Goal: Information Seeking & Learning: Find specific fact

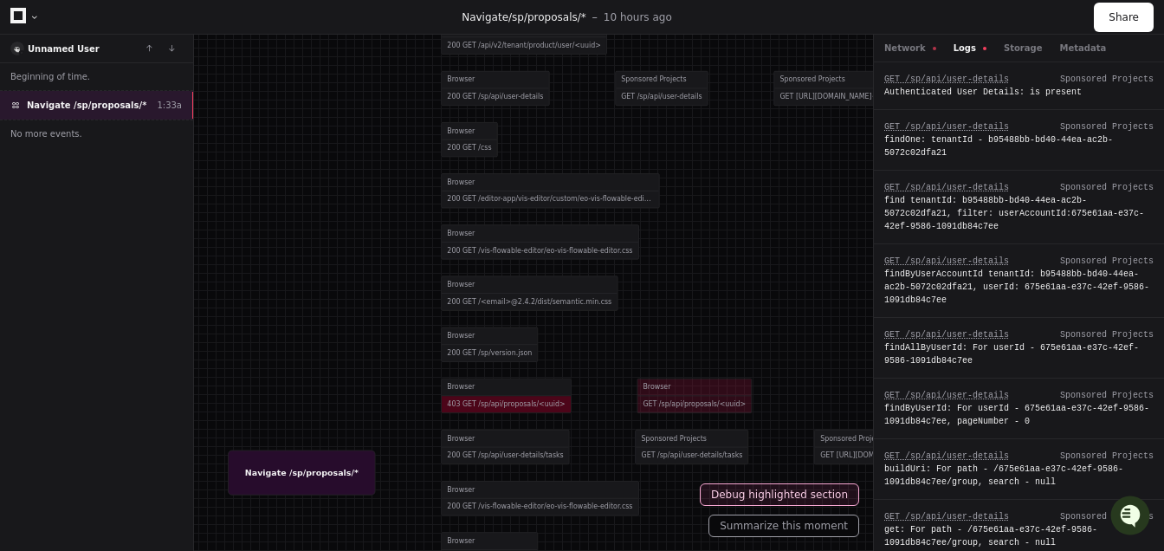
scroll to position [1395, 0]
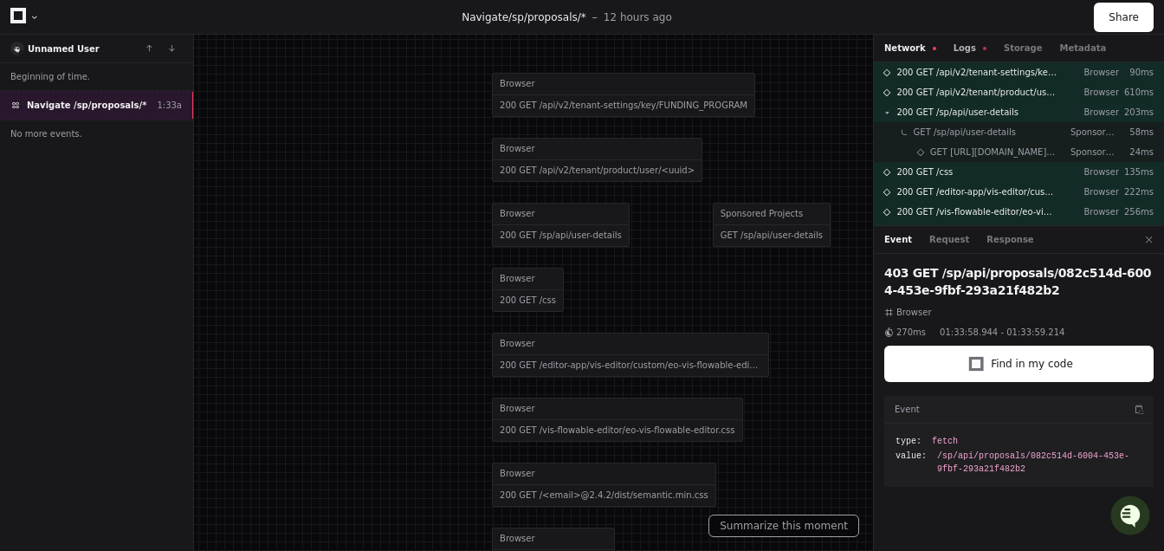
click at [966, 54] on button "Logs" at bounding box center [970, 48] width 33 height 13
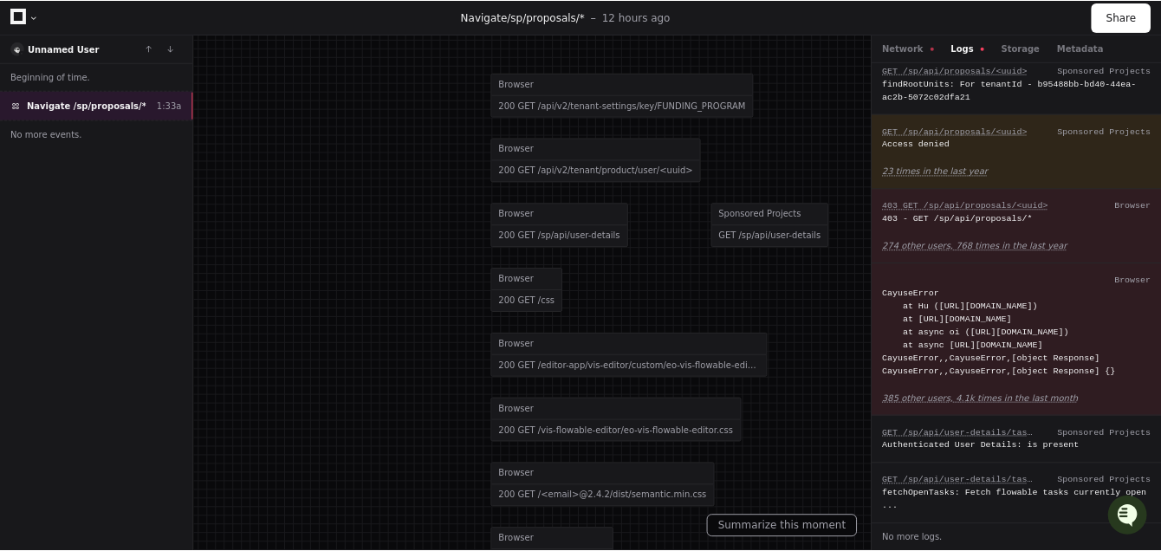
scroll to position [1420, 0]
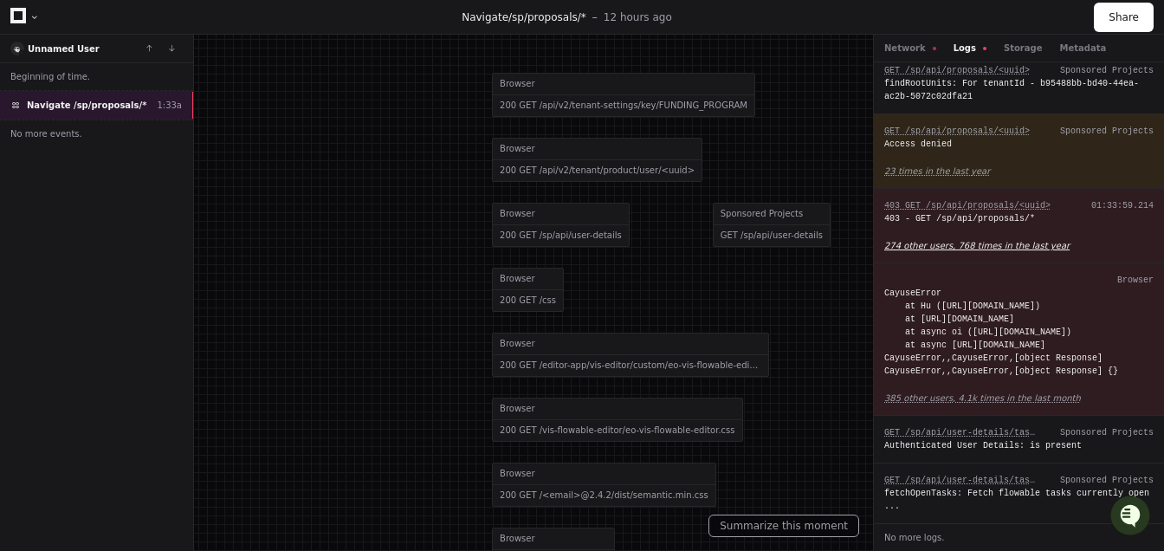
click at [945, 241] on app-text-suspense "274 other users, 768 times in the last year" at bounding box center [976, 246] width 185 height 10
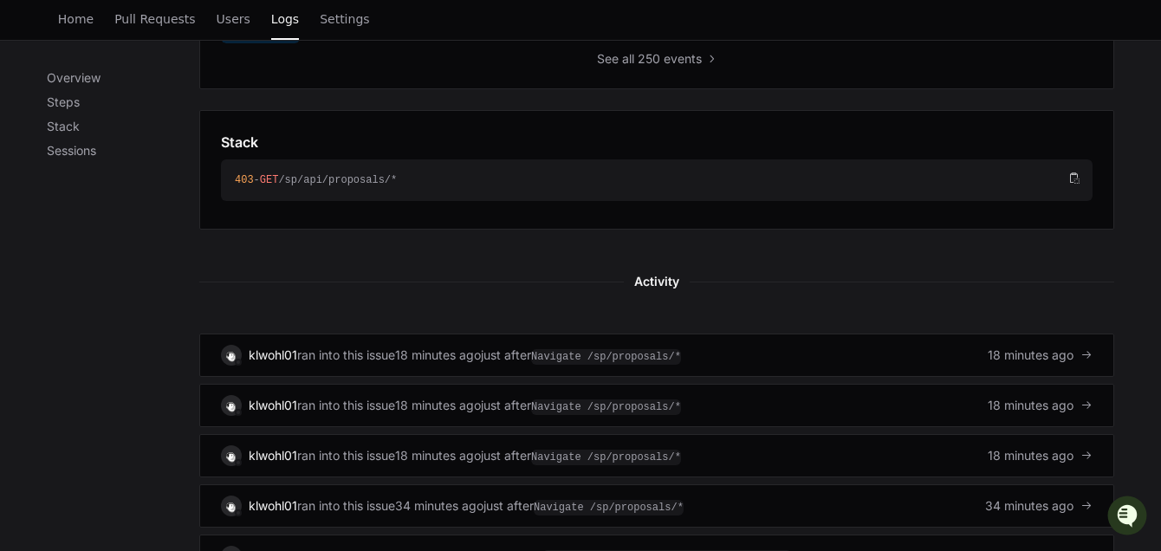
scroll to position [831, 0]
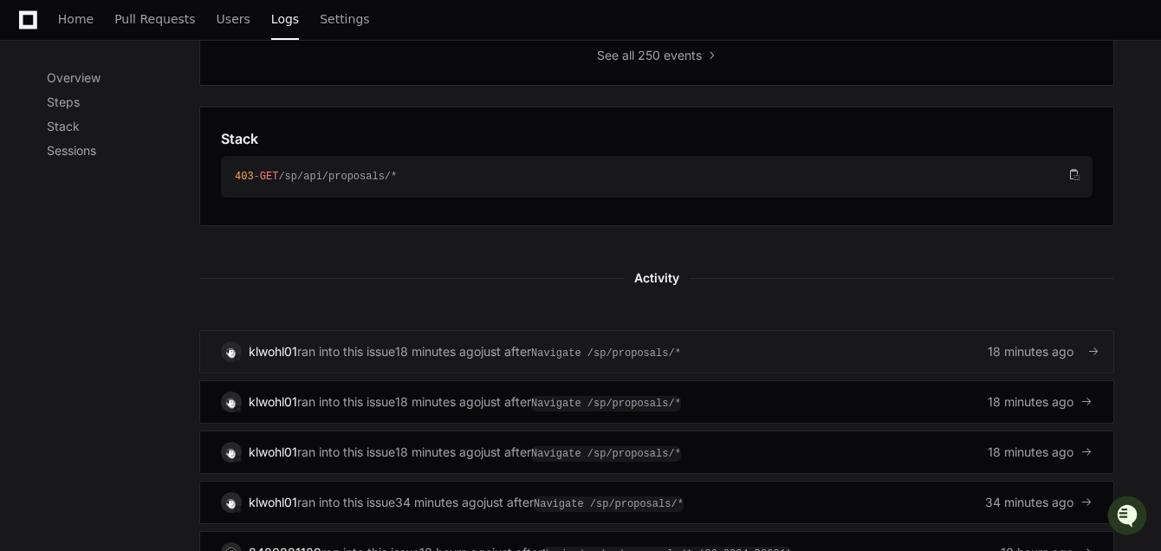
click at [1038, 346] on span "18 minutes ago" at bounding box center [1030, 351] width 86 height 17
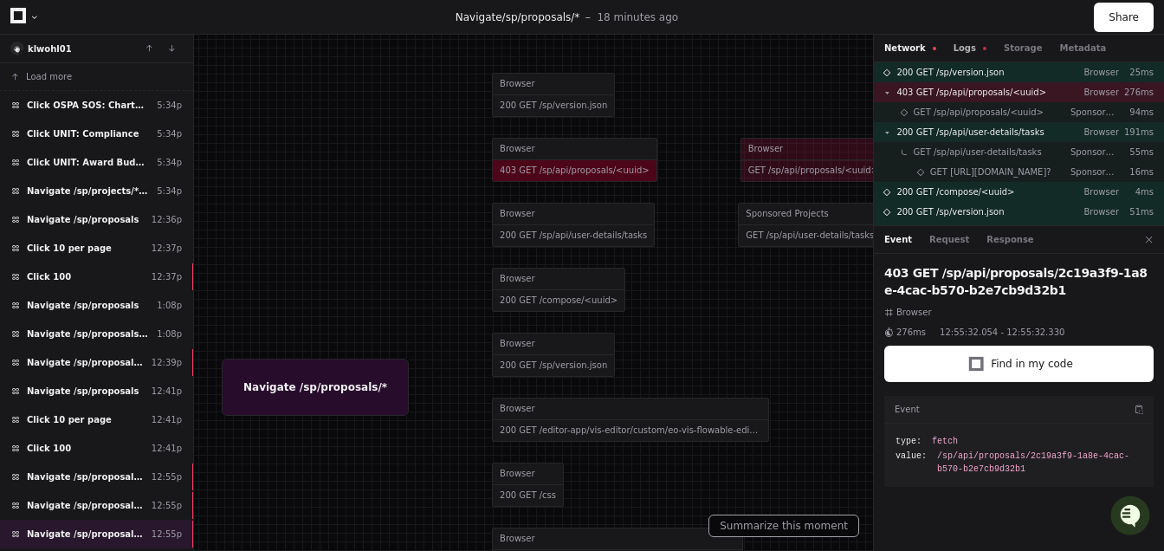
click at [967, 48] on button "Logs" at bounding box center [970, 48] width 33 height 13
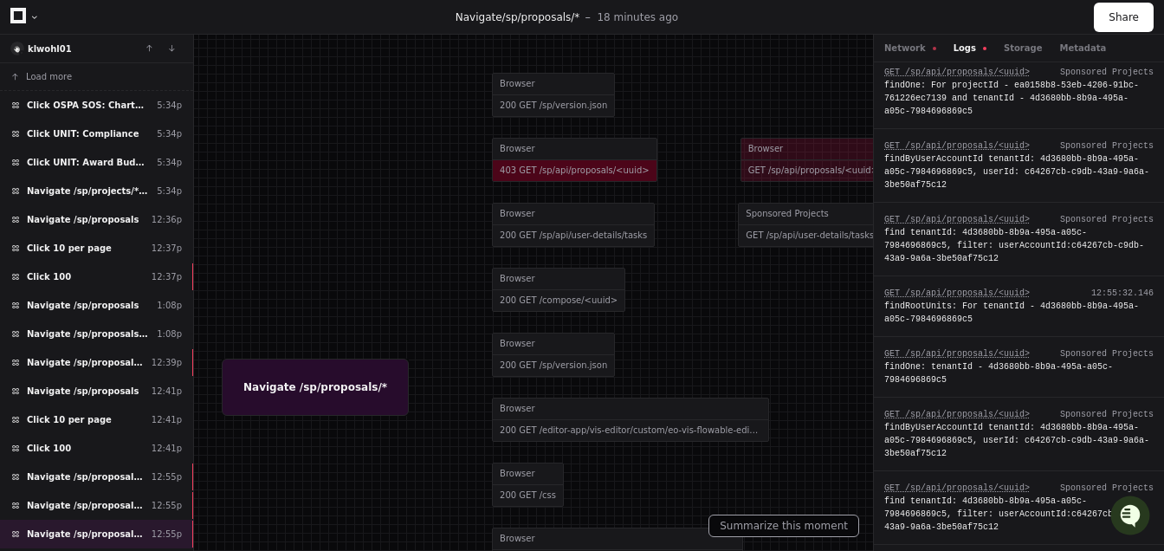
scroll to position [650, 0]
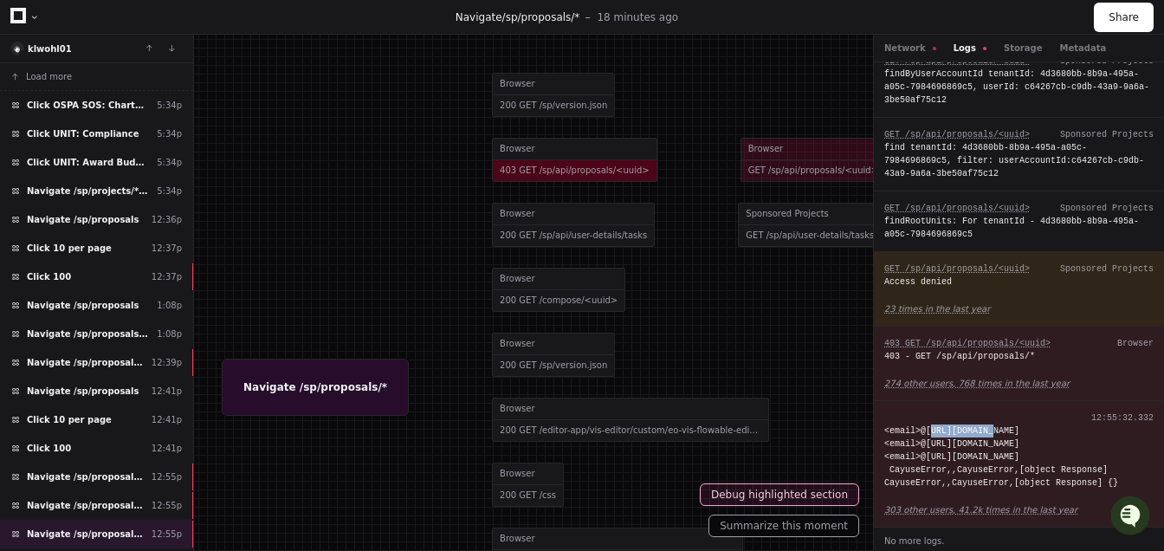
drag, startPoint x: 929, startPoint y: 426, endPoint x: 996, endPoint y: 424, distance: 66.7
click at [996, 424] on div "<email>@https://louisville.app.cayuse.com/sp/static/js/main.837fafb7.chunk.js:1…" at bounding box center [1018, 456] width 269 height 65
click at [1000, 428] on div "<email>@https://louisville.app.cayuse.com/sp/static/js/main.837fafb7.chunk.js:1…" at bounding box center [1018, 456] width 269 height 65
copy div "louisville"
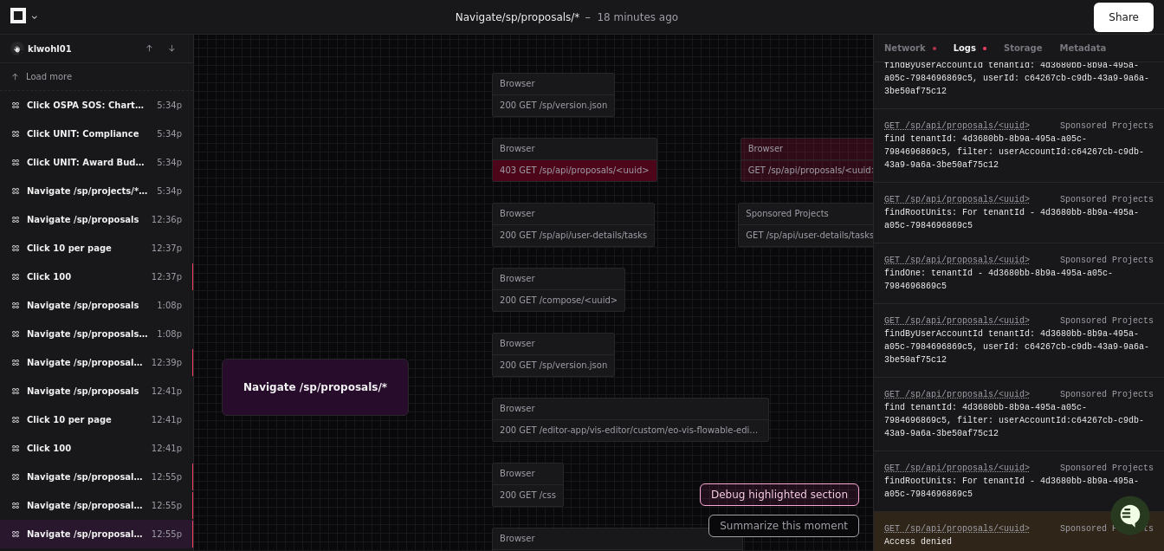
scroll to position [380, 0]
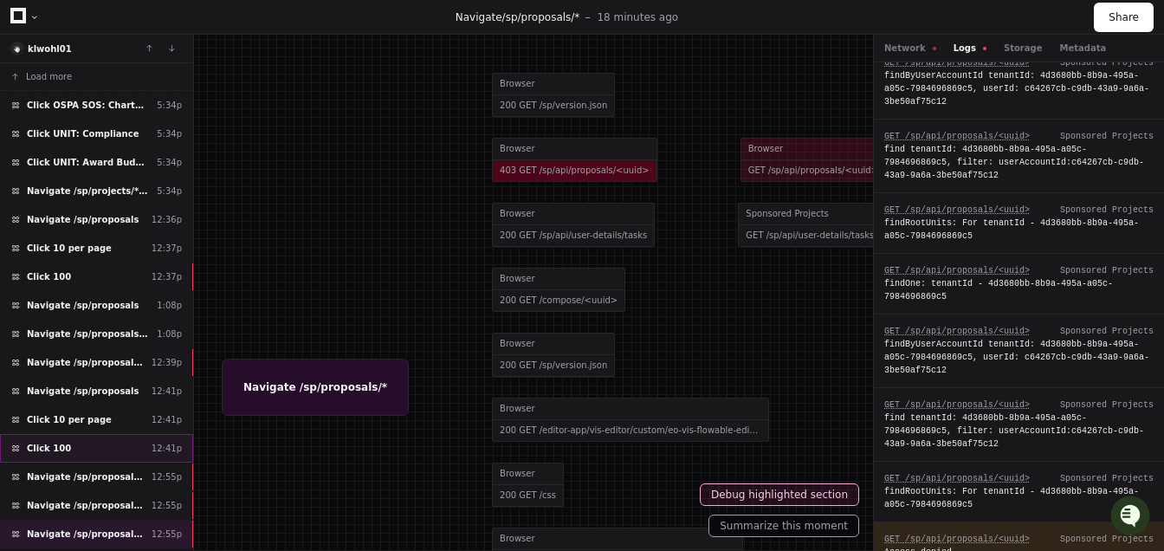
click at [111, 443] on div "Click 100 12:41p" at bounding box center [96, 448] width 193 height 29
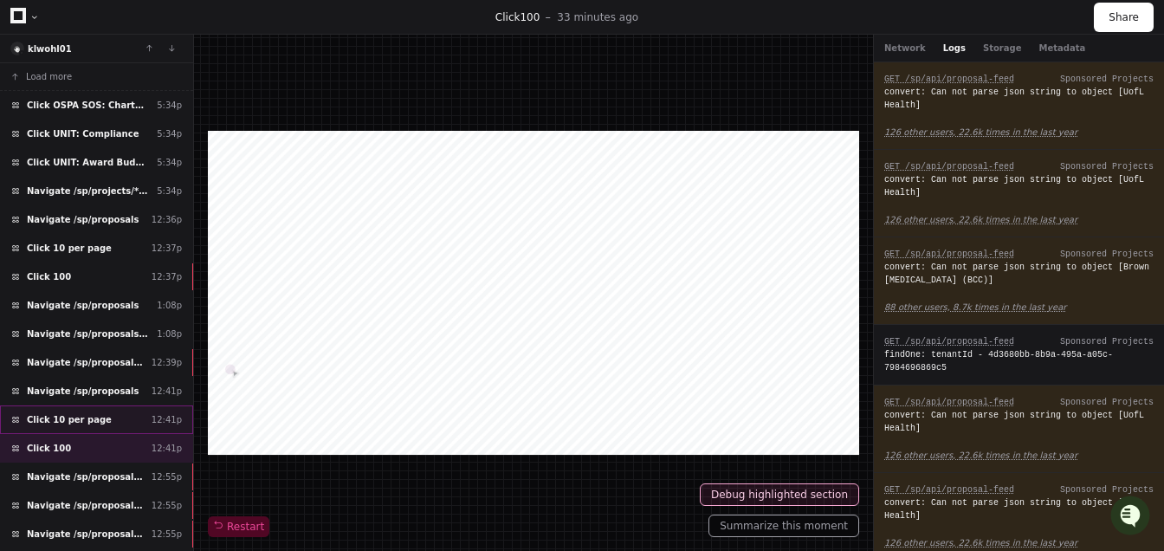
click at [116, 409] on div "Click 10 per page 12:41p" at bounding box center [96, 419] width 193 height 29
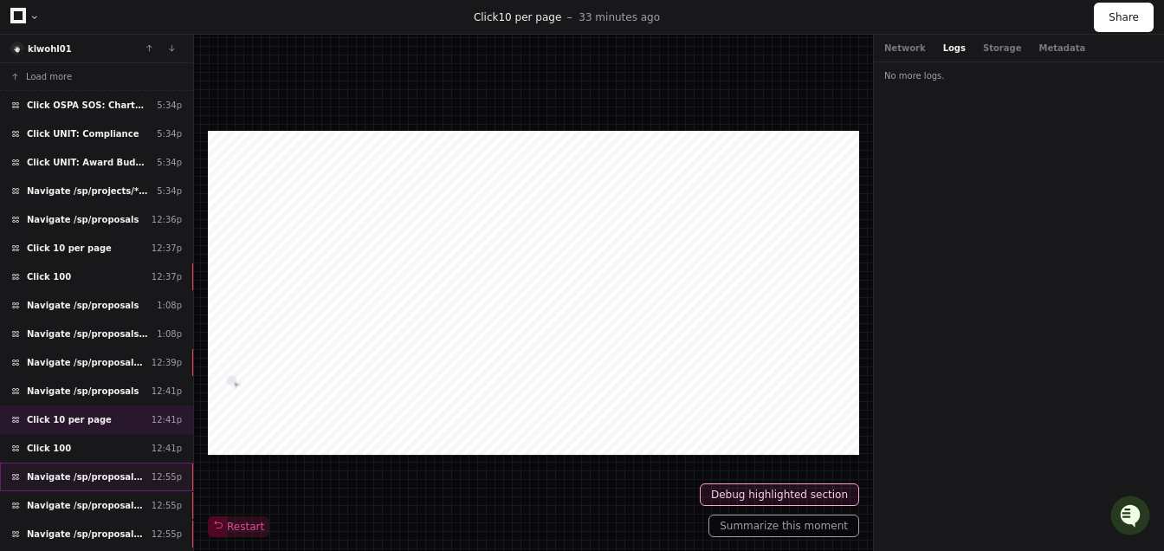
click at [116, 470] on span "Navigate /sp/proposals/*" at bounding box center [86, 476] width 118 height 13
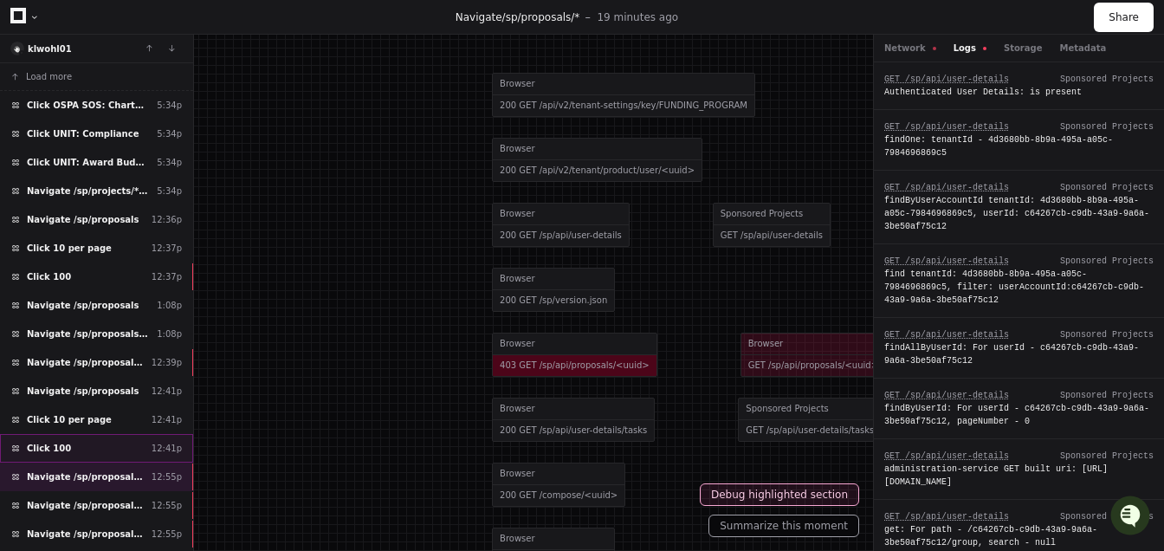
click at [118, 442] on div "Click 100 12:41p" at bounding box center [96, 448] width 193 height 29
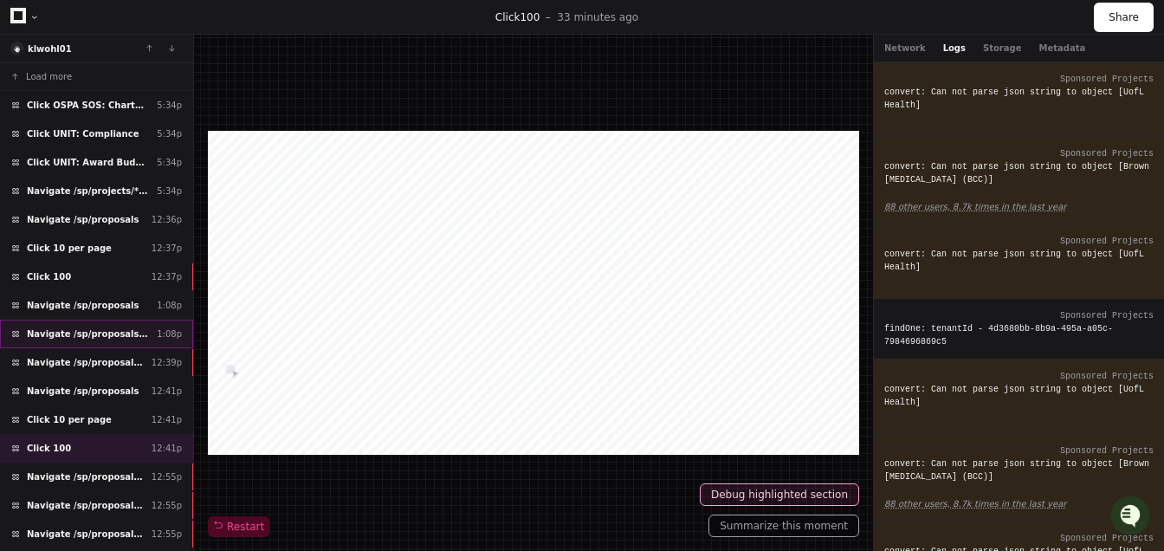
click at [89, 320] on div "Navigate /sp/proposals#* 1:08p" at bounding box center [96, 334] width 193 height 29
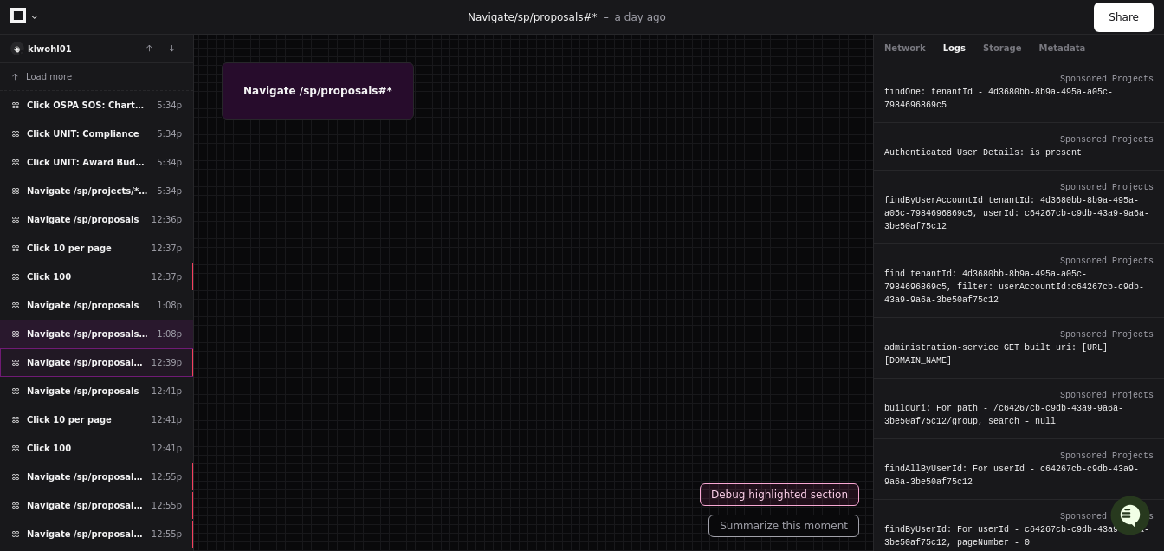
click at [94, 348] on div "Navigate /sp/proposals/* 12:39p" at bounding box center [96, 362] width 193 height 29
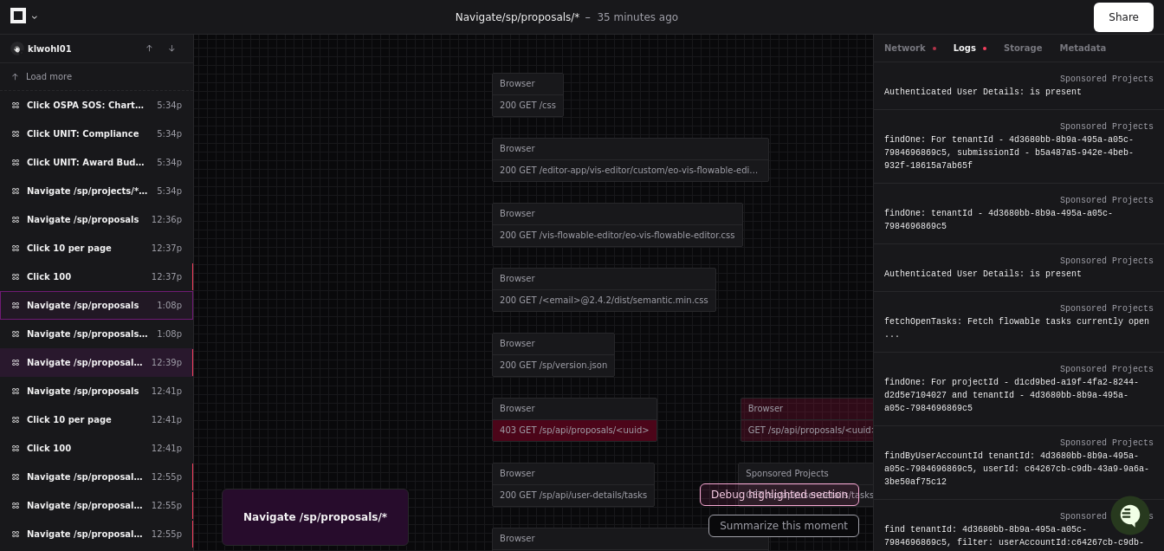
click at [100, 293] on div "Navigate /sp/proposals 1:08p" at bounding box center [96, 305] width 193 height 29
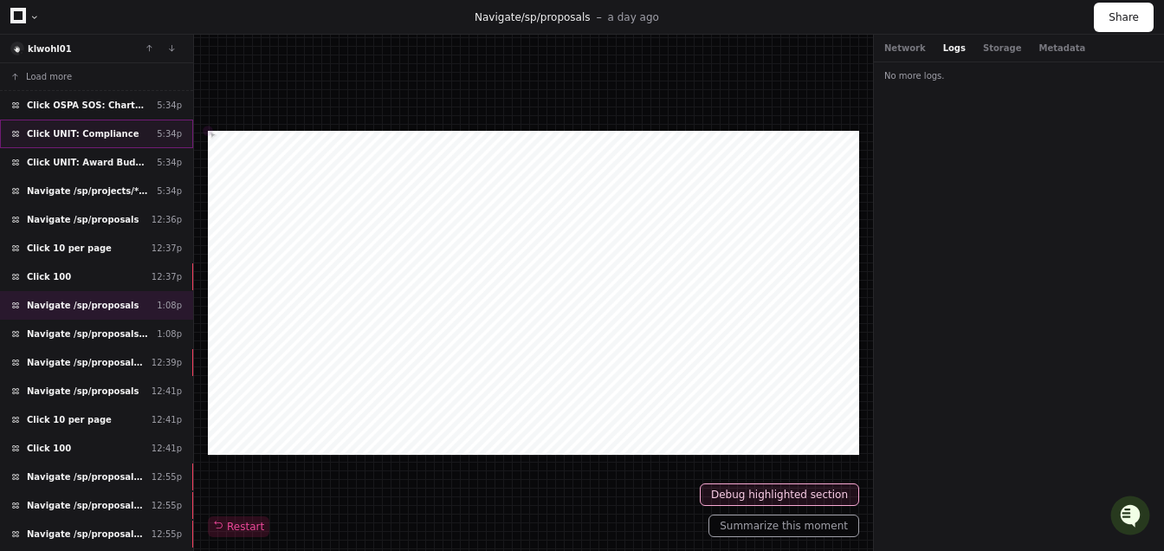
click at [95, 127] on span "Click UNIT: Compliance" at bounding box center [83, 133] width 112 height 13
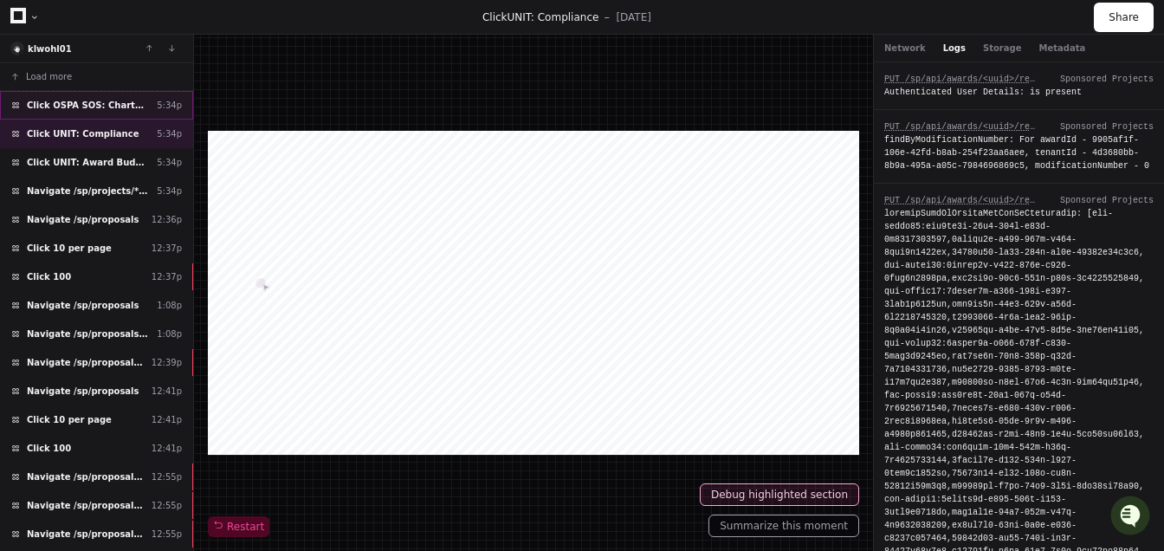
click at [95, 102] on span "Click OSPA SOS: Chartfield" at bounding box center [88, 105] width 123 height 13
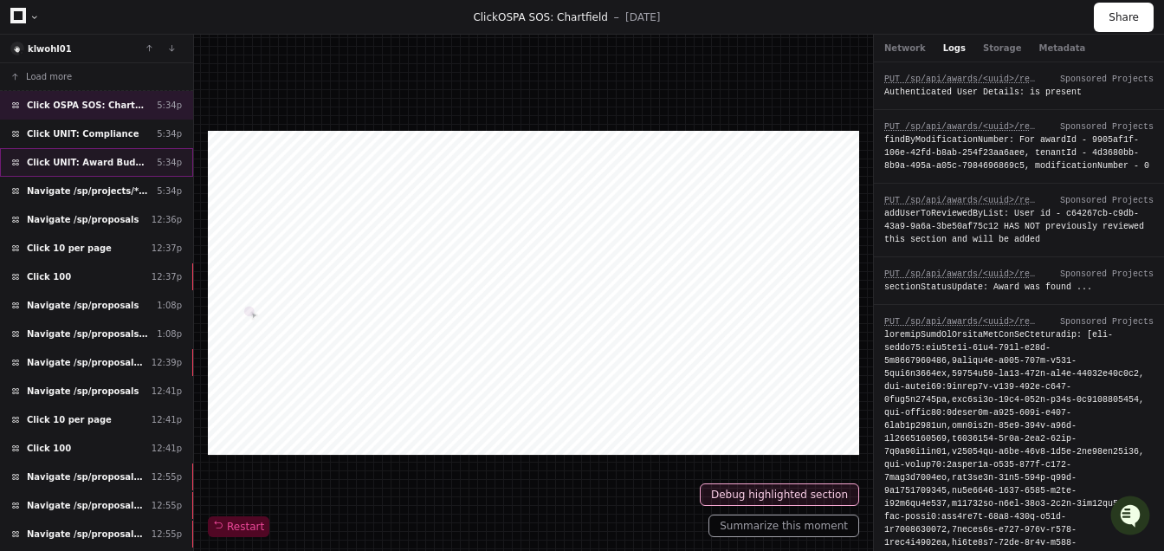
click at [100, 169] on div "Click UNIT: Award Budget 5:34p" at bounding box center [96, 162] width 193 height 29
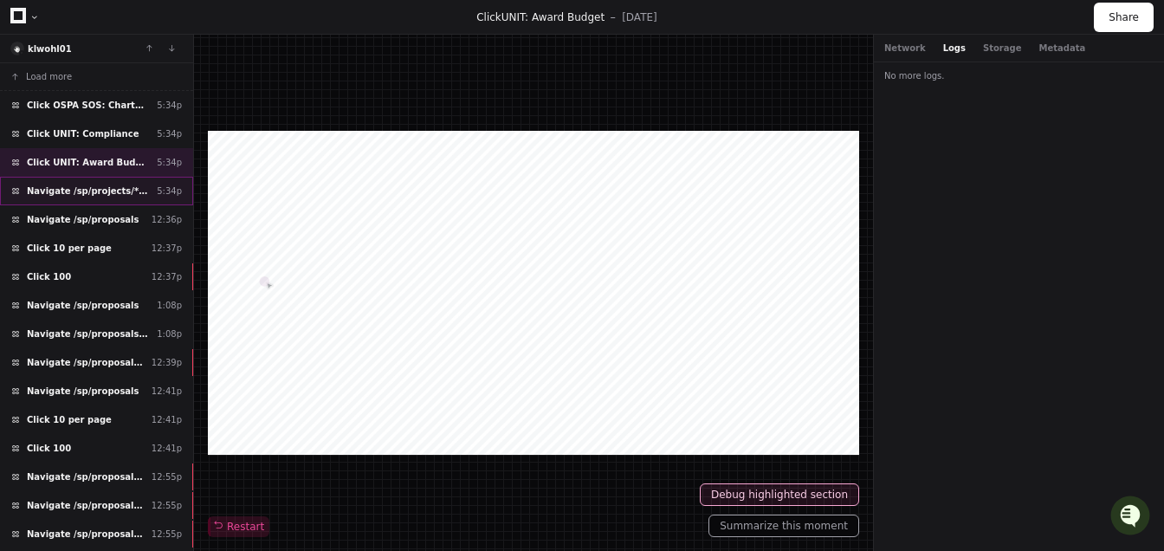
click at [100, 194] on span "Navigate /sp/projects/* (NIH StrokeNet SISTER)" at bounding box center [88, 190] width 123 height 13
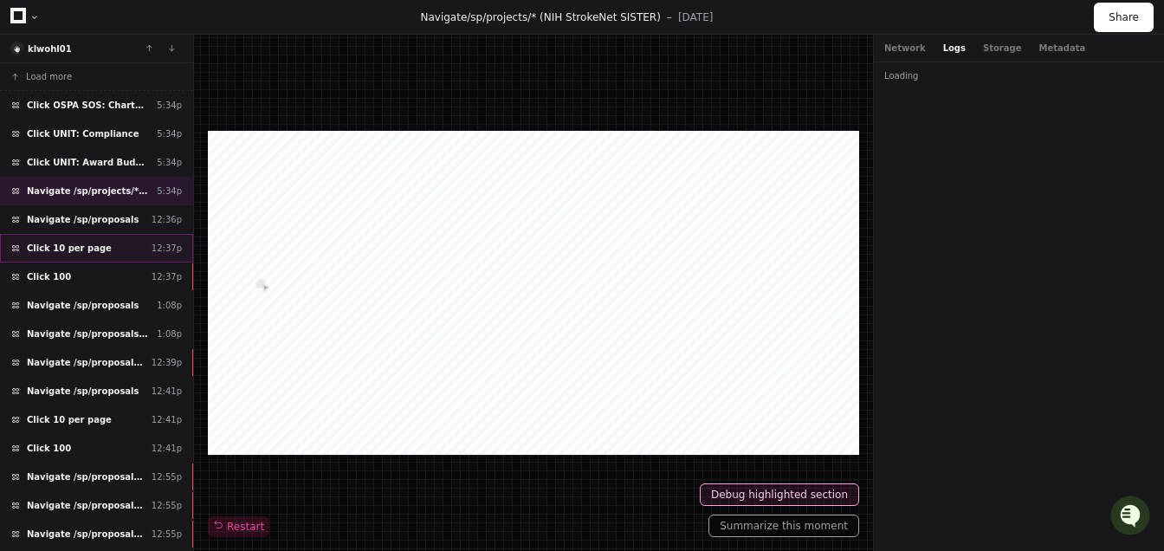
click at [108, 234] on div "Click 10 per page 12:37p" at bounding box center [96, 248] width 193 height 29
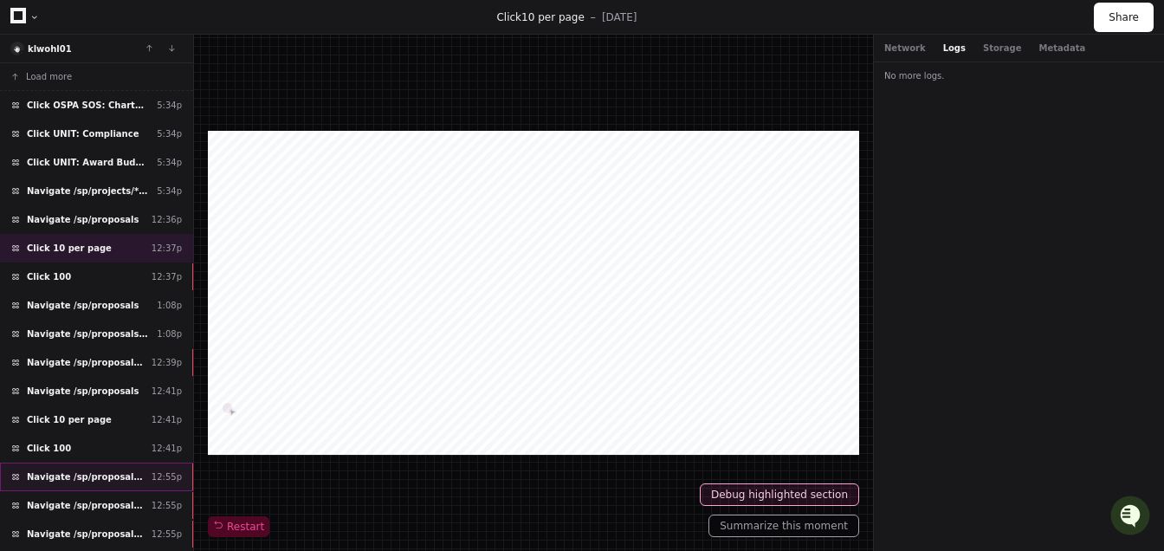
click at [119, 462] on div "Navigate /sp/proposals/* 12:55p" at bounding box center [96, 476] width 193 height 29
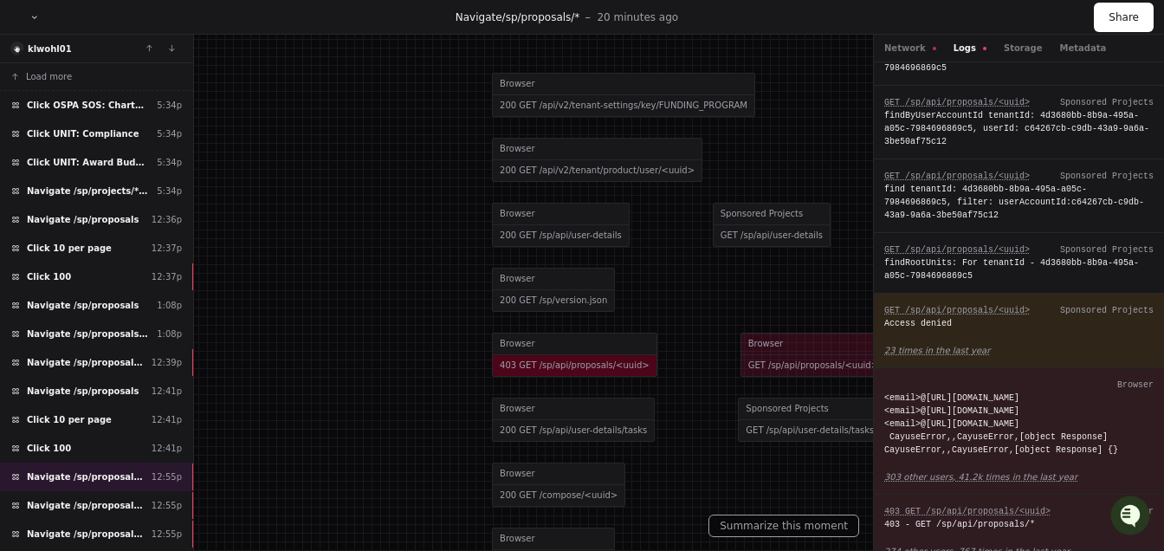
scroll to position [1068, 0]
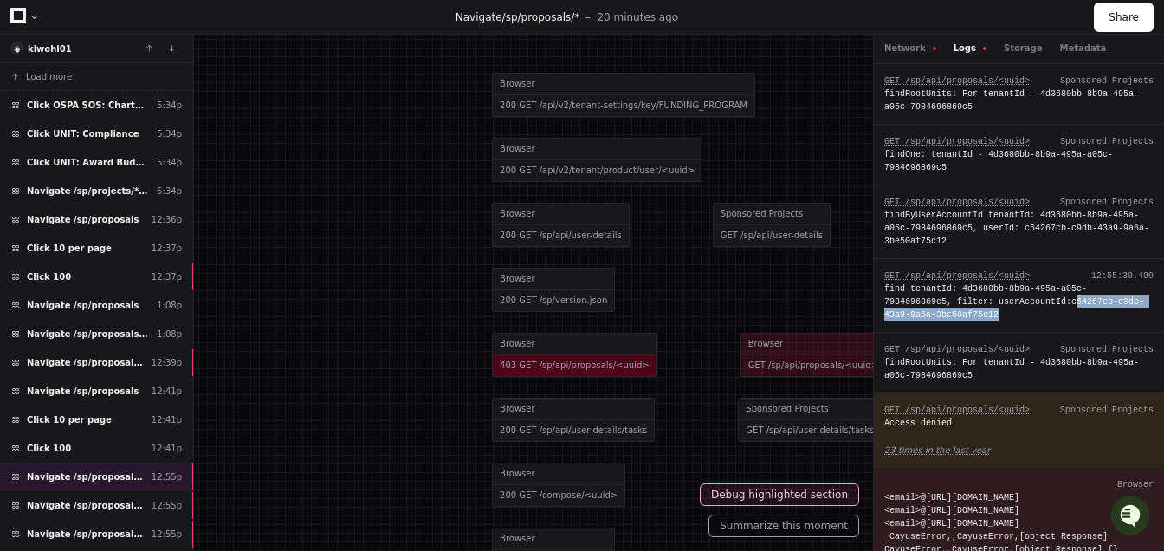
click at [1077, 321] on div "find tenantId: 4d3680bb-8b9a-495a-a05c-7984696869c5, filter: userAccountId:c642…" at bounding box center [1018, 301] width 269 height 39
copy div "c64267cb-c9db-43a9-9a6a-3be50af75c12"
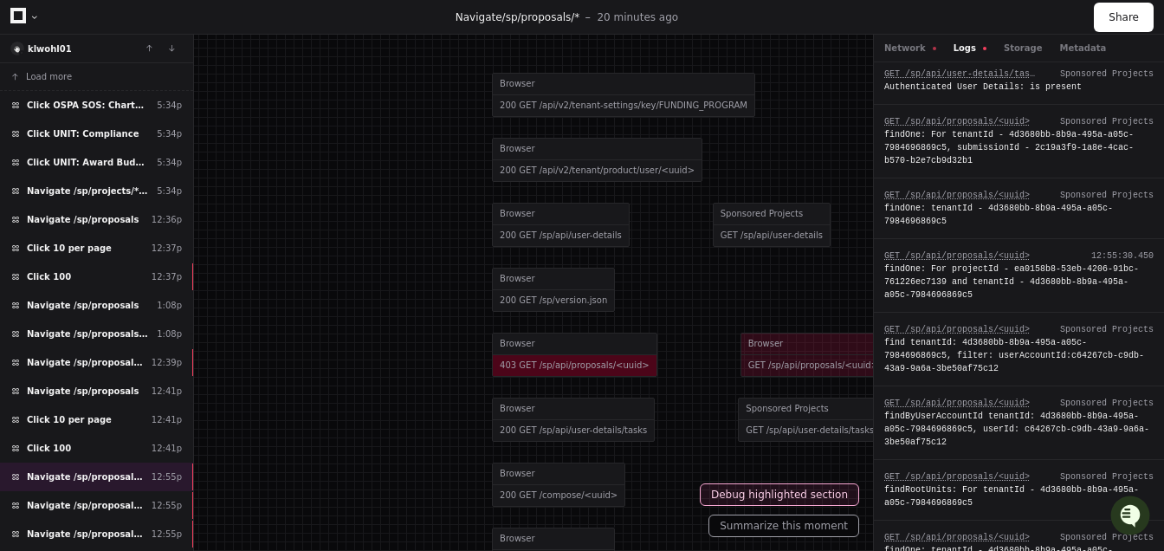
scroll to position [669, 0]
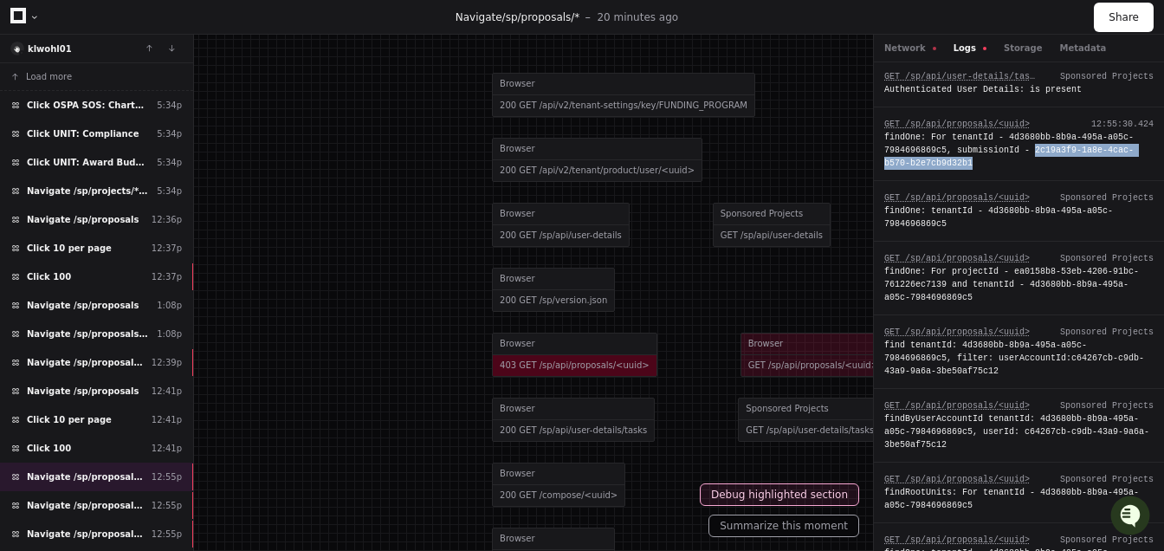
drag, startPoint x: 1033, startPoint y: 171, endPoint x: 1038, endPoint y: 186, distance: 15.3
click at [1038, 170] on div "findOne: For tenantId - 4d3680bb-8b9a-495a-a05c-7984696869c5, submissionId - 2c…" at bounding box center [1018, 150] width 269 height 39
copy div "2c19a3f9-1a8e-4cac-b570-b2e7cb9d32b1"
